Goal: Task Accomplishment & Management: Manage account settings

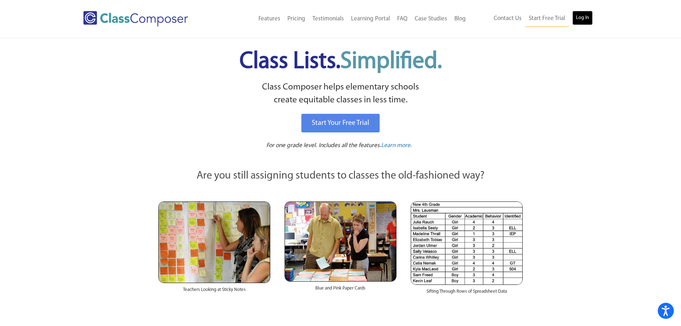
click at [587, 14] on link "Log In" at bounding box center [582, 18] width 20 height 14
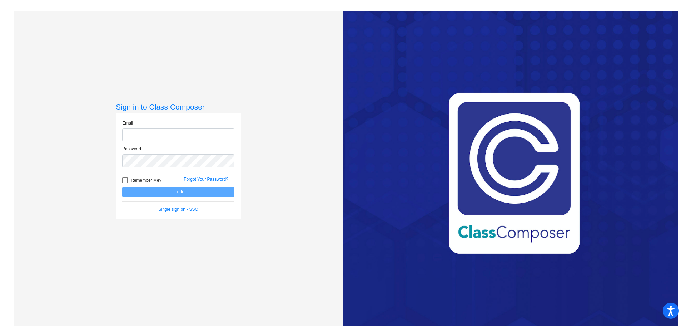
type input "[PERSON_NAME][EMAIL_ADDRESS][DOMAIN_NAME]"
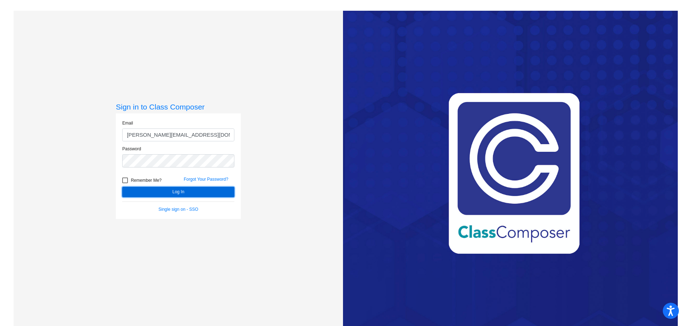
click at [176, 192] on button "Log In" at bounding box center [178, 192] width 112 height 10
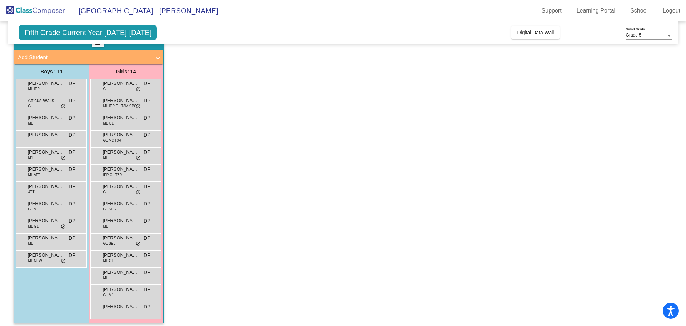
scroll to position [40, 0]
